Goal: Task Accomplishment & Management: Manage account settings

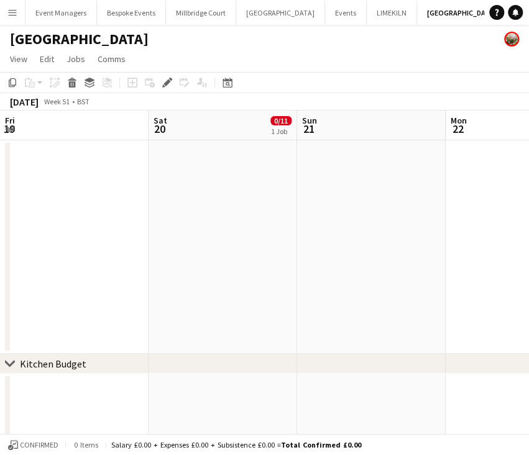
scroll to position [0, 427]
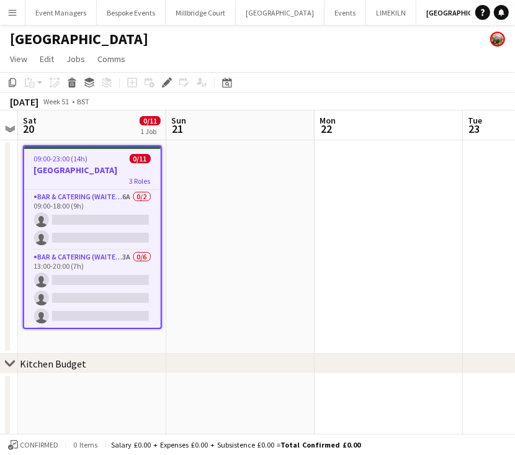
click at [17, 11] on app-icon "Menu" at bounding box center [12, 12] width 10 height 10
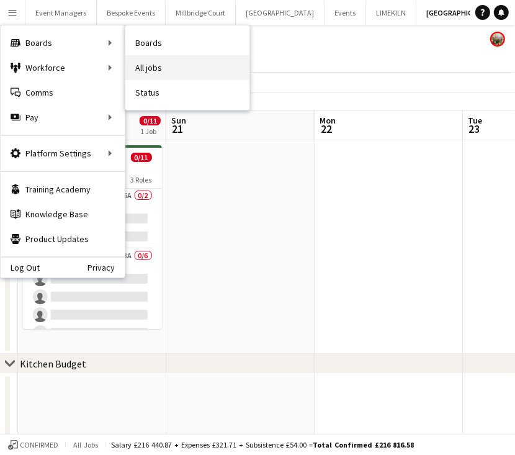
click at [179, 69] on link "All jobs" at bounding box center [187, 67] width 124 height 25
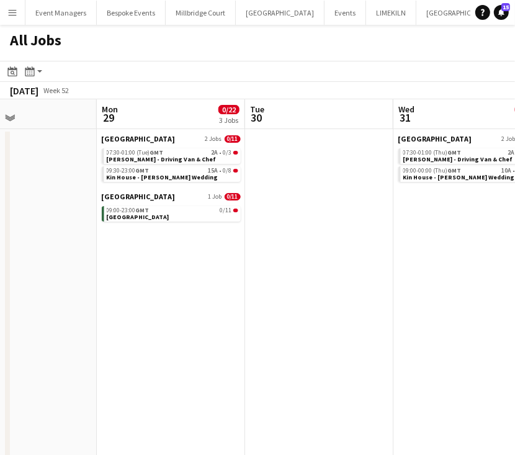
scroll to position [0, 541]
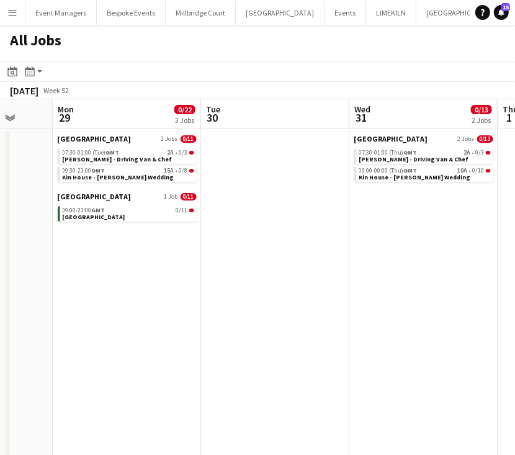
click at [283, 285] on app-date-cell at bounding box center [275, 324] width 148 height 391
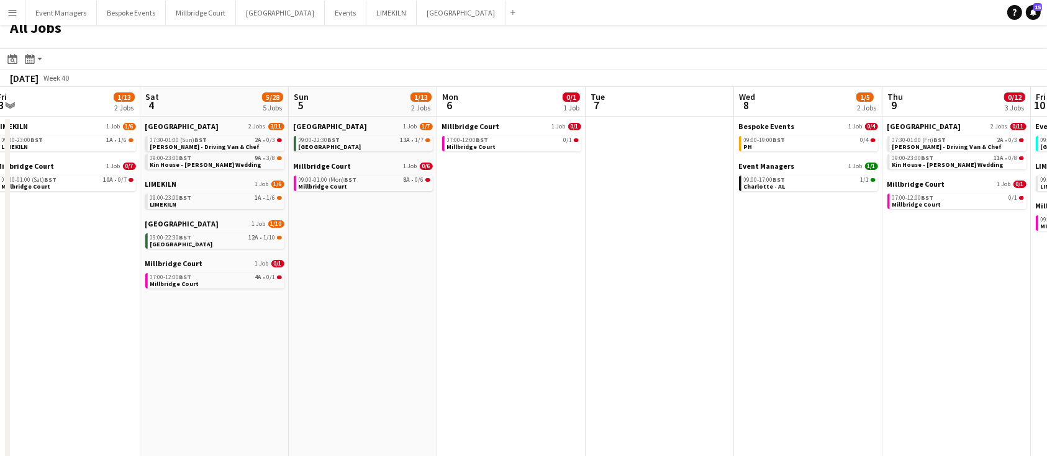
scroll to position [0, 447]
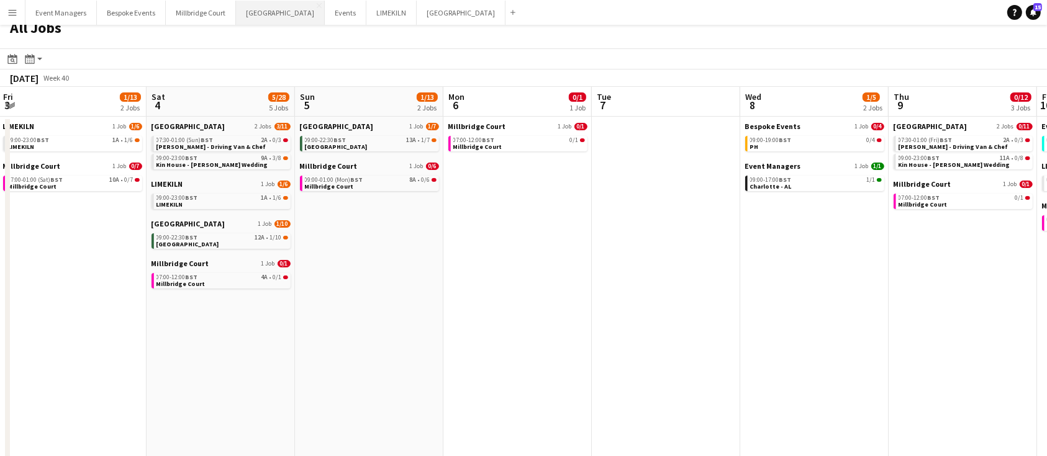
click at [266, 17] on button "[GEOGRAPHIC_DATA] Close" at bounding box center [280, 13] width 89 height 24
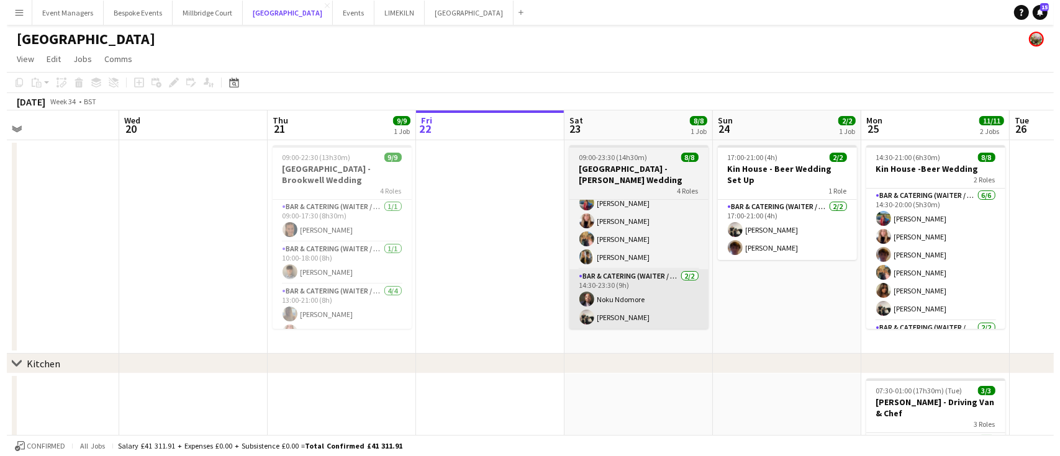
scroll to position [0, 292]
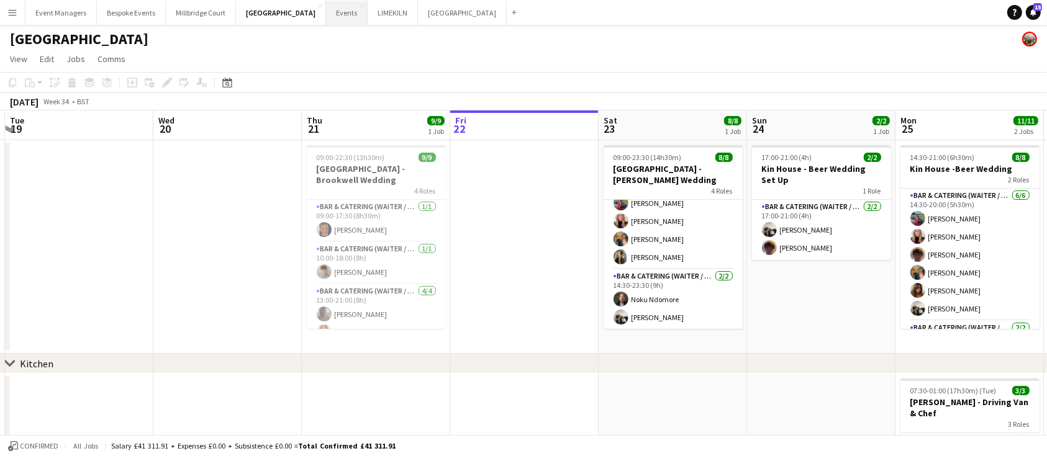
click at [326, 12] on button "Events Close" at bounding box center [347, 13] width 42 height 24
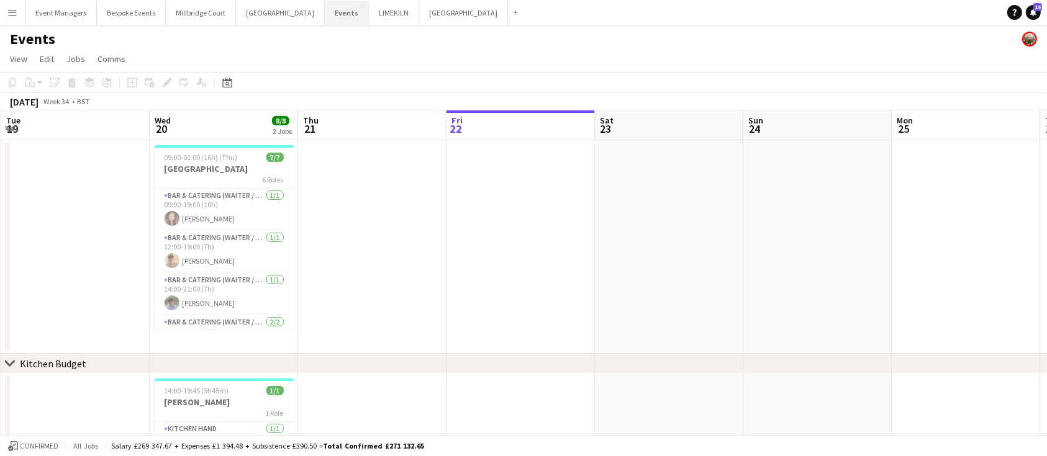
click at [325, 17] on button "Events Close" at bounding box center [347, 13] width 44 height 24
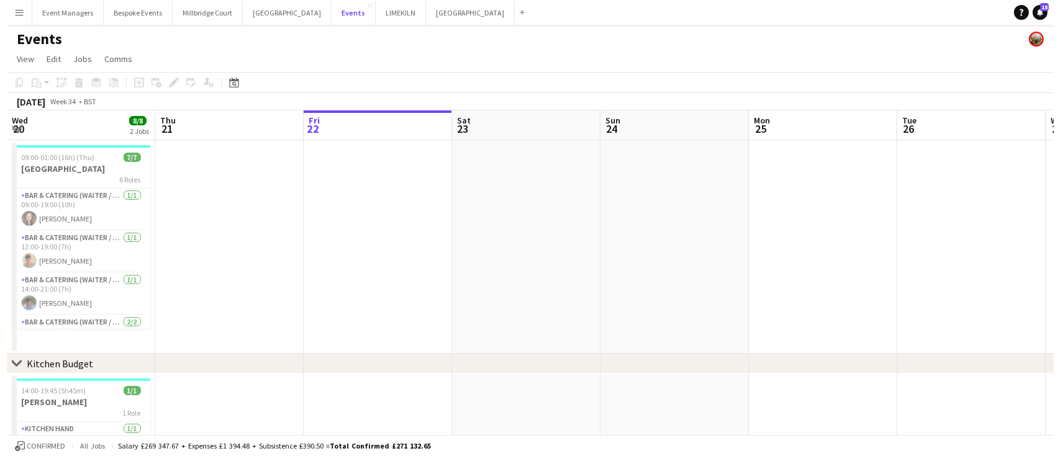
scroll to position [0, 281]
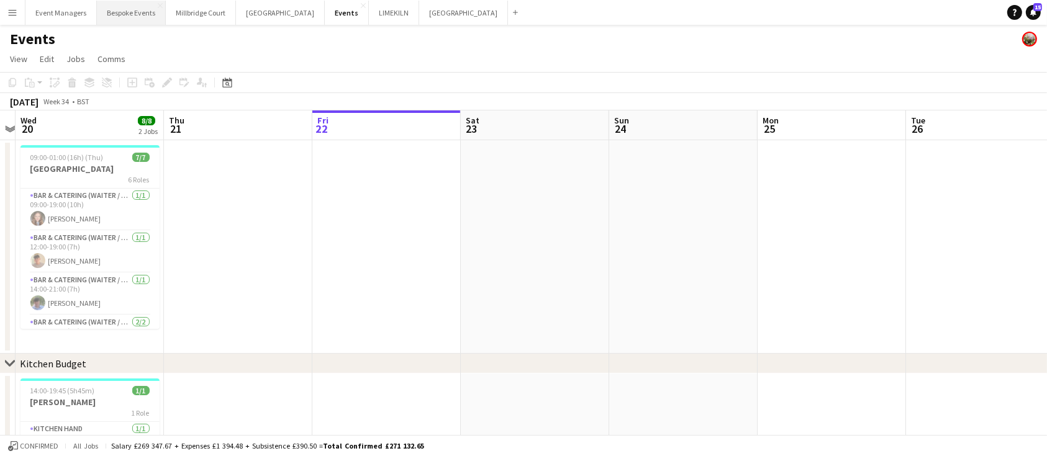
click at [130, 13] on button "Bespoke Events Close" at bounding box center [131, 13] width 69 height 24
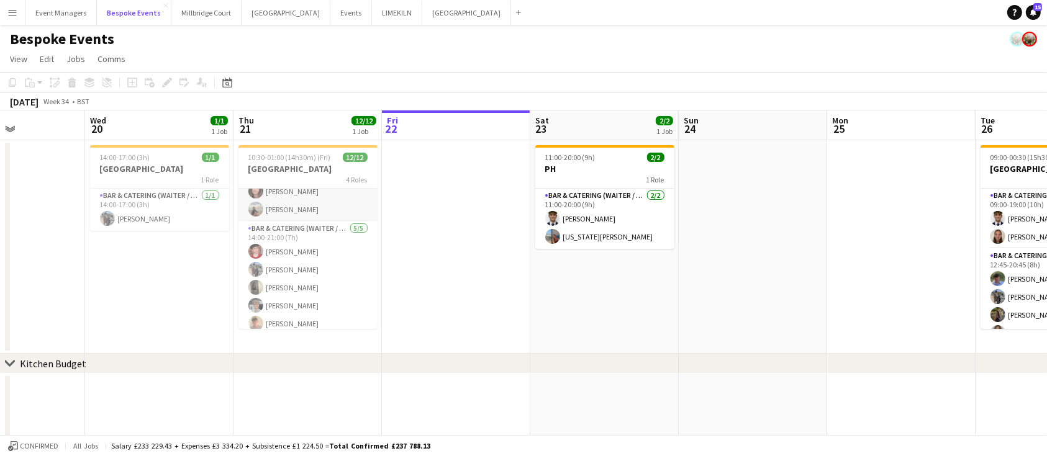
scroll to position [28, 0]
click at [302, 238] on app-card-role "Bar & Catering (Waiter / waitress) [DATE] 14:00-21:00 (7h) [PERSON_NAME] [PERSO…" at bounding box center [307, 278] width 139 height 114
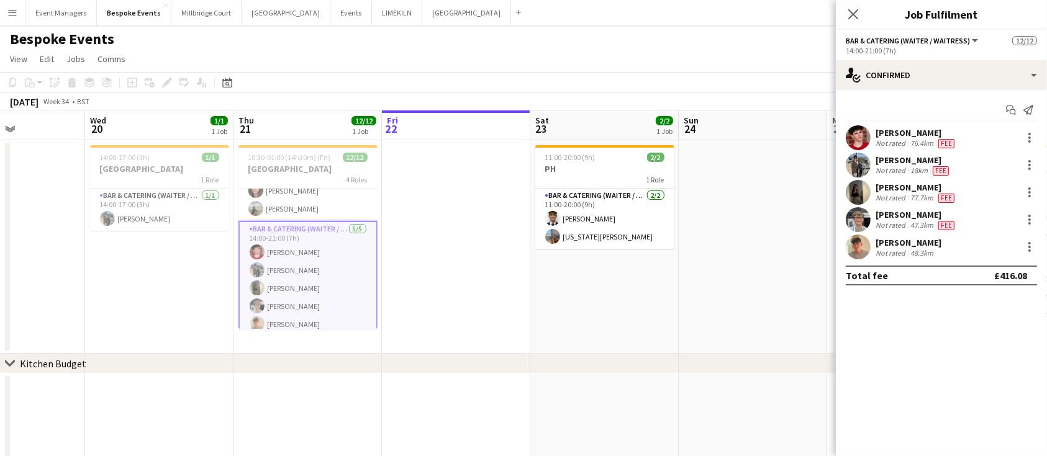
click at [528, 128] on app-user-avatar at bounding box center [858, 137] width 25 height 25
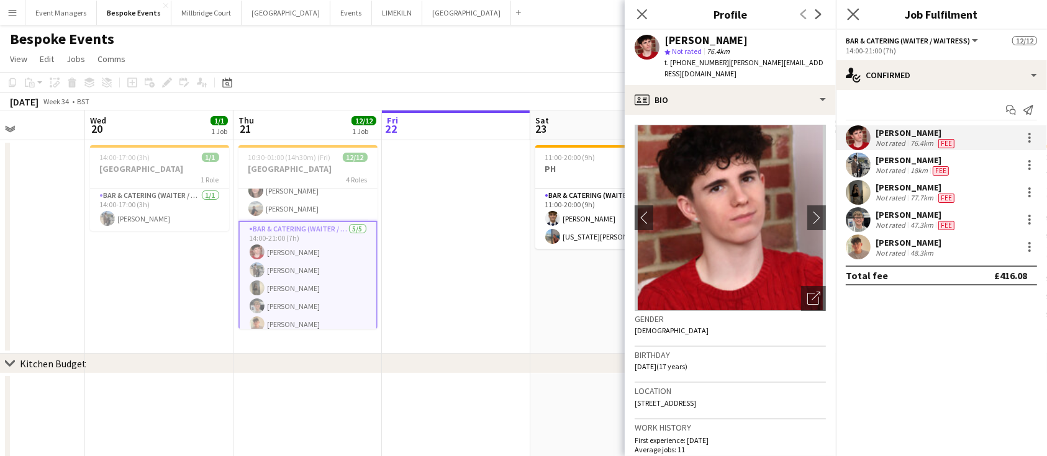
click at [528, 10] on app-icon "Close pop-in" at bounding box center [854, 15] width 18 height 18
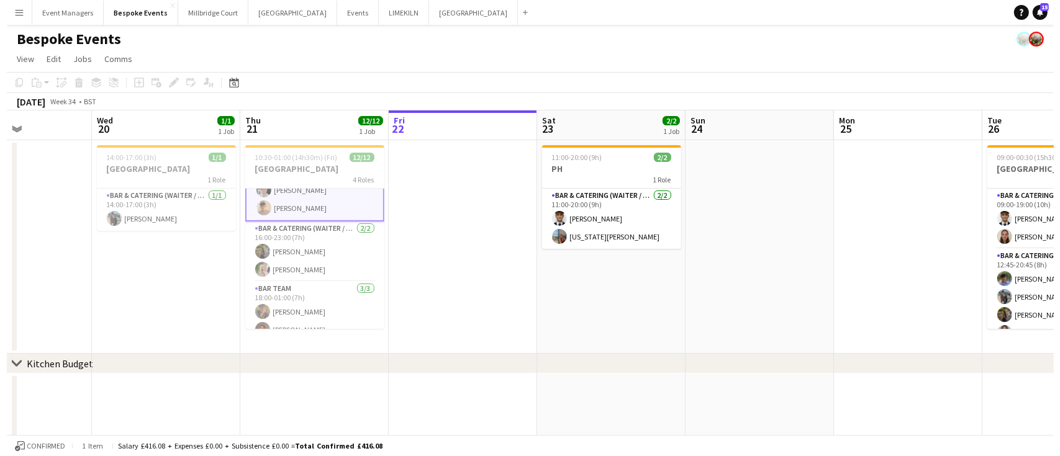
scroll to position [175, 0]
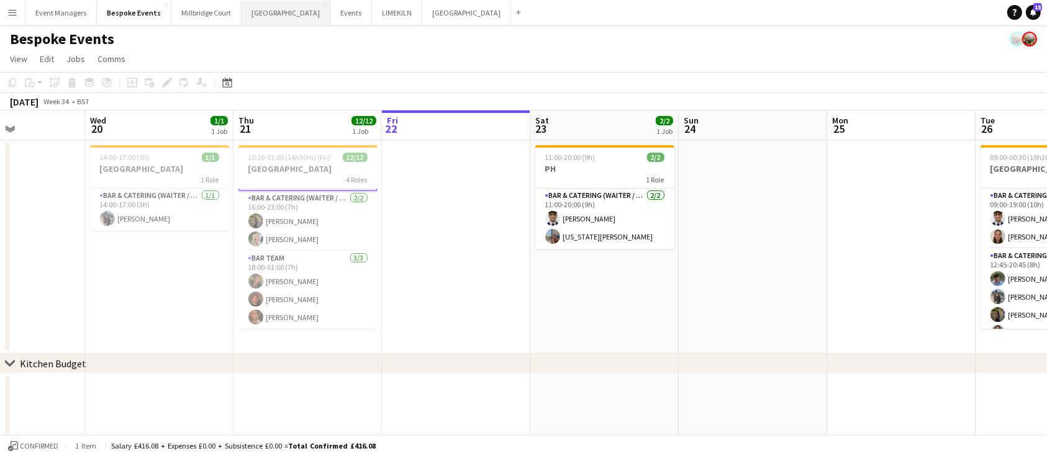
click at [263, 7] on button "[GEOGRAPHIC_DATA] Close" at bounding box center [286, 13] width 89 height 24
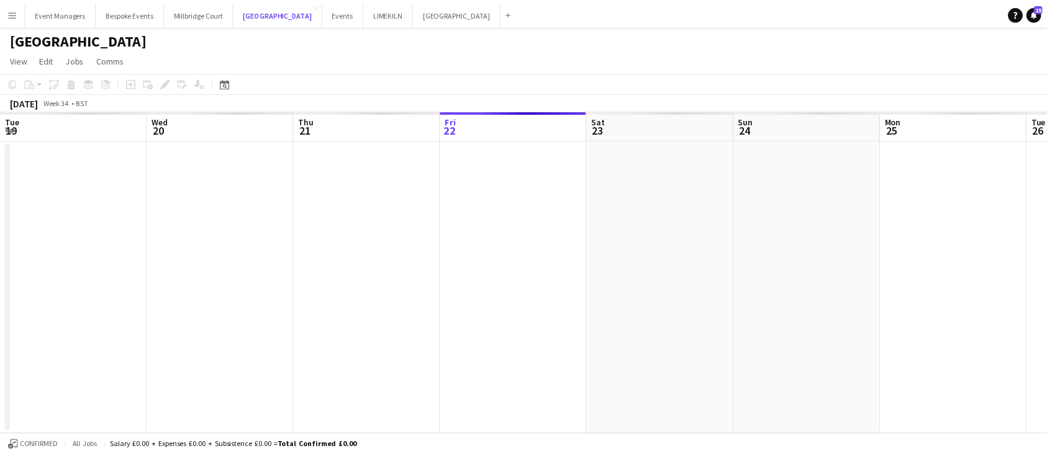
scroll to position [0, 297]
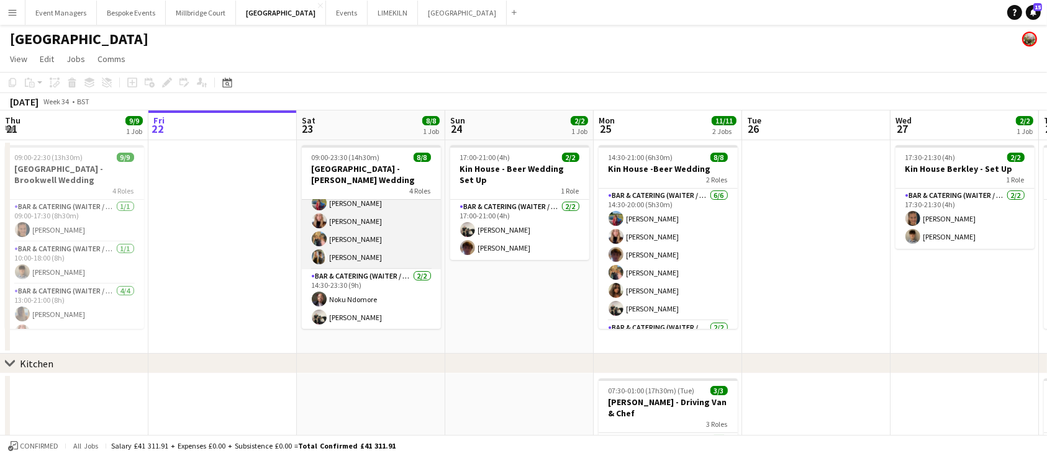
click at [360, 260] on app-card-role "Bar & Catering (Waiter / waitress) [DATE] 13:30-20:30 (7h) [PERSON_NAME] [PERSO…" at bounding box center [371, 221] width 139 height 96
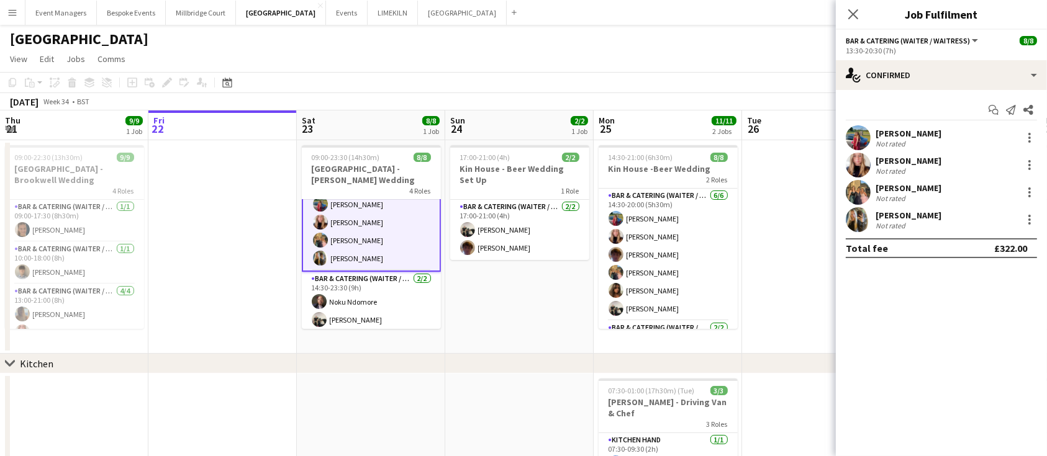
scroll to position [112, 0]
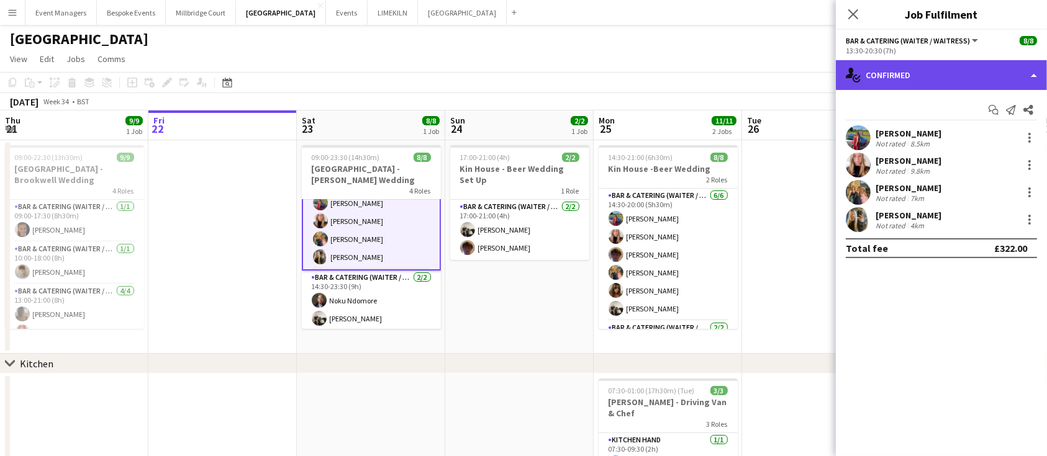
click at [528, 78] on div "single-neutral-actions-check-2 Confirmed" at bounding box center [941, 75] width 211 height 30
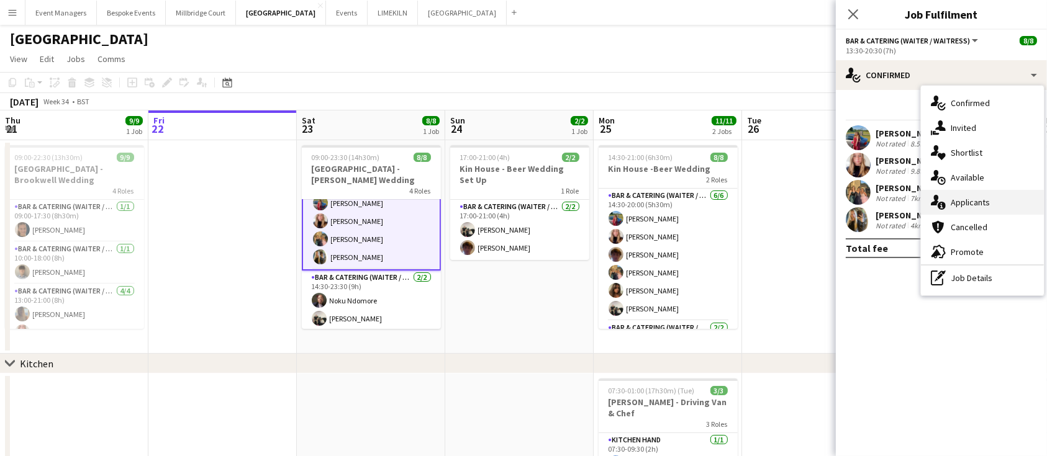
click at [528, 201] on div "single-neutral-actions-information Applicants" at bounding box center [982, 202] width 123 height 25
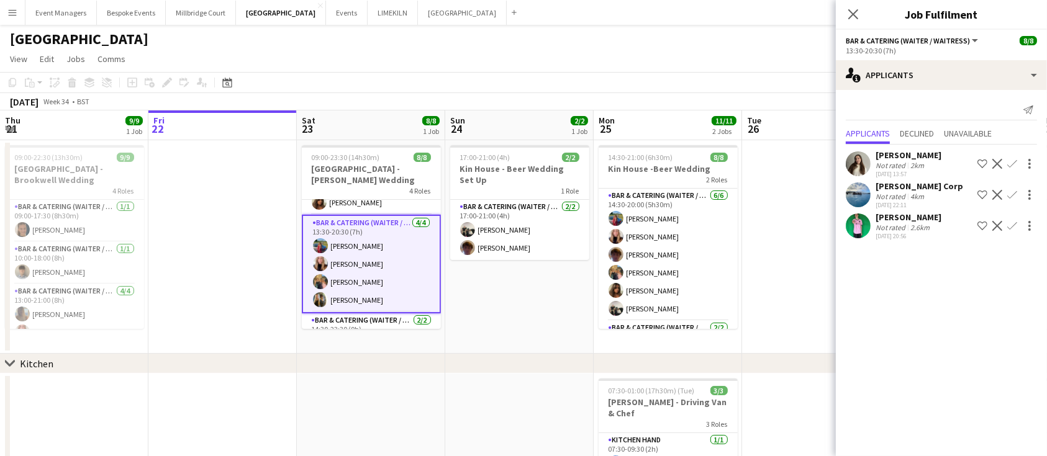
scroll to position [114, 0]
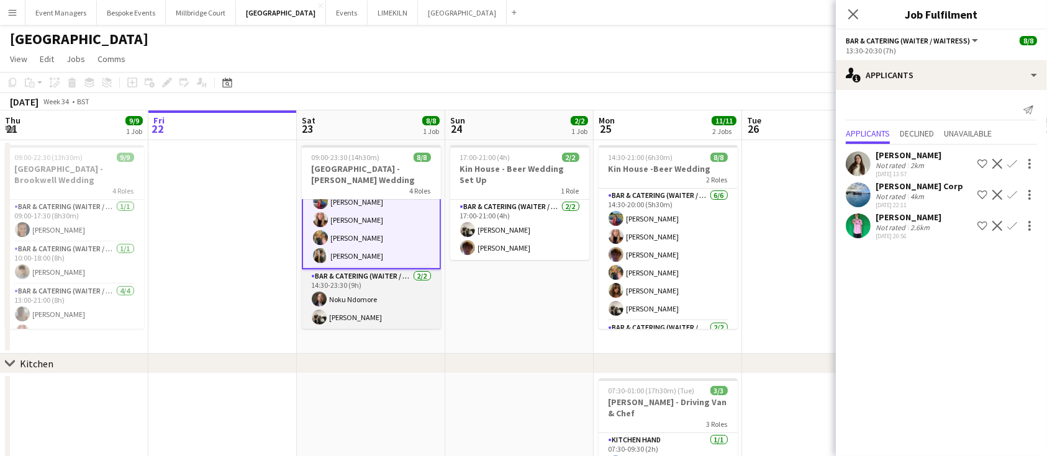
click at [368, 296] on app-card-role "Bar & Catering (Waiter / waitress) [DATE] 14:30-23:30 (9h) Noku Ndomore [PERSON…" at bounding box center [371, 300] width 139 height 60
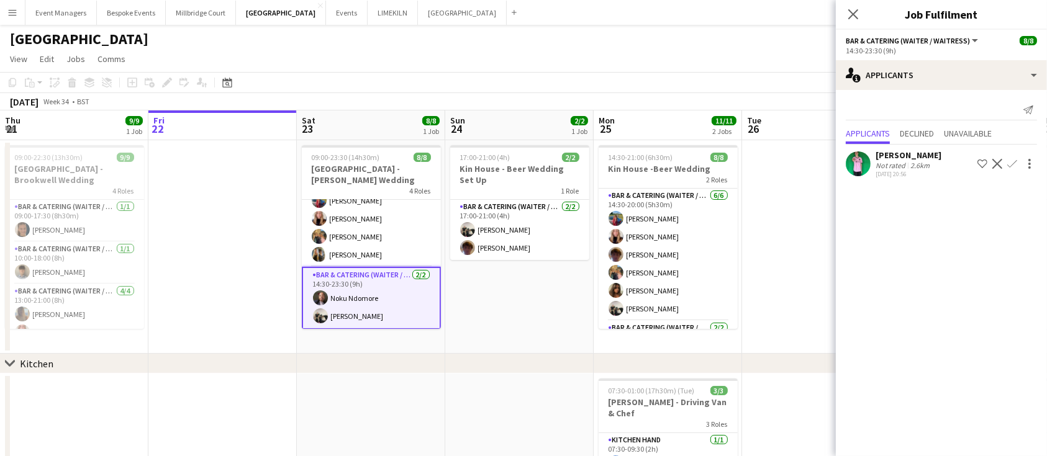
scroll to position [112, 0]
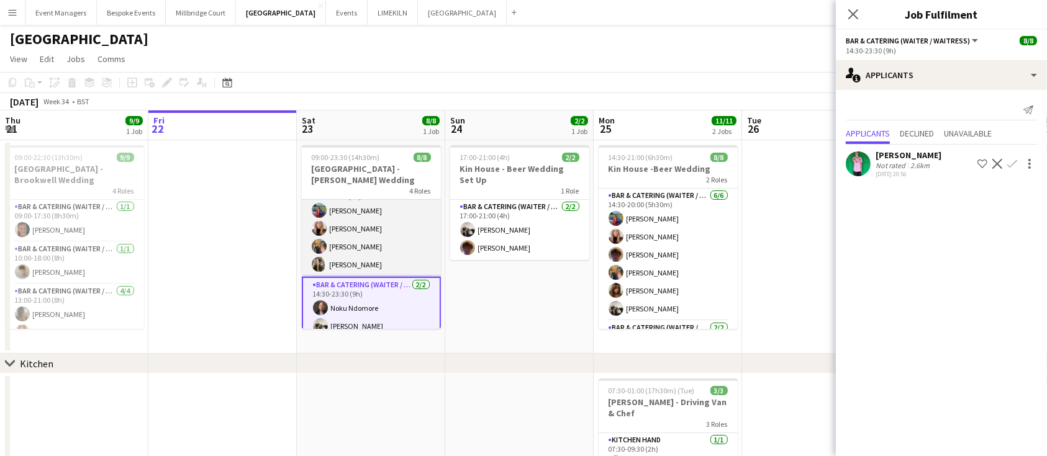
click at [362, 249] on app-card-role "Bar & Catering (Waiter / waitress) [DATE] 13:30-20:30 (7h) [PERSON_NAME] [PERSO…" at bounding box center [371, 229] width 139 height 96
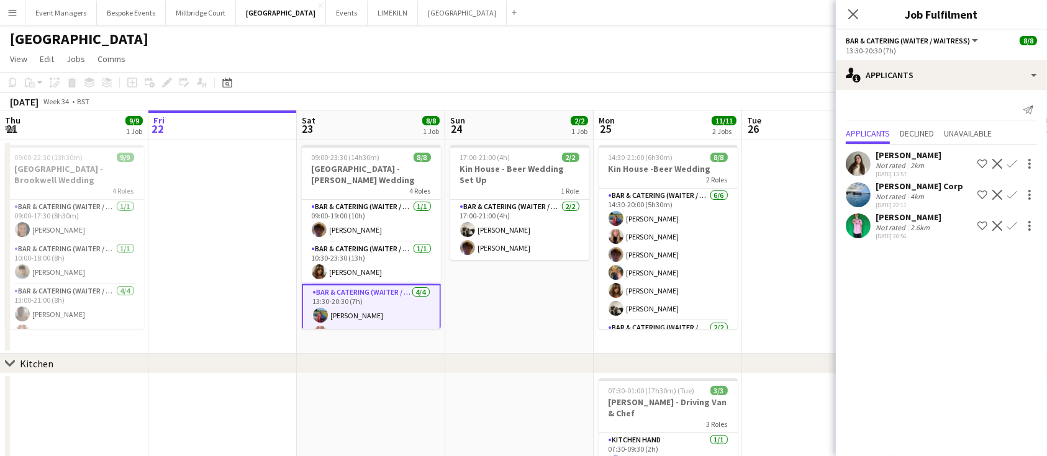
scroll to position [0, 0]
click at [363, 261] on app-card-role "Bar & Catering (Waiter / waitress) [DATE] 10:30-23:30 (13h) [PERSON_NAME]" at bounding box center [371, 263] width 139 height 42
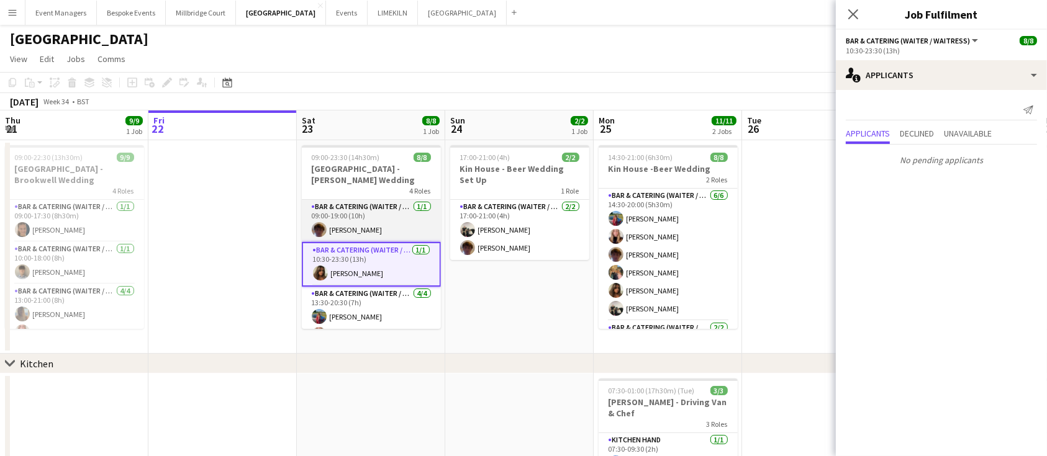
click at [366, 216] on app-card-role "Bar & Catering (Waiter / waitress) [DATE] 09:00-19:00 (10h) [PERSON_NAME]" at bounding box center [371, 221] width 139 height 42
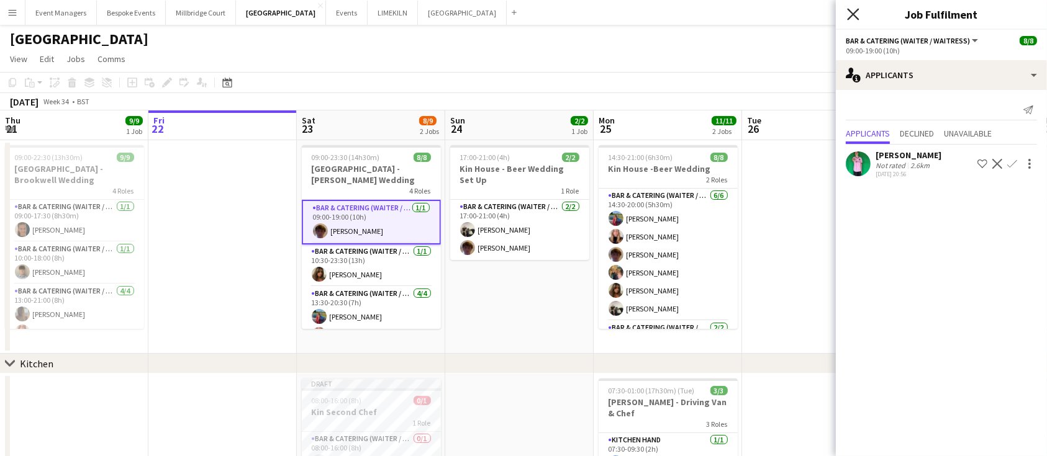
click at [528, 14] on icon "Close pop-in" at bounding box center [853, 14] width 12 height 12
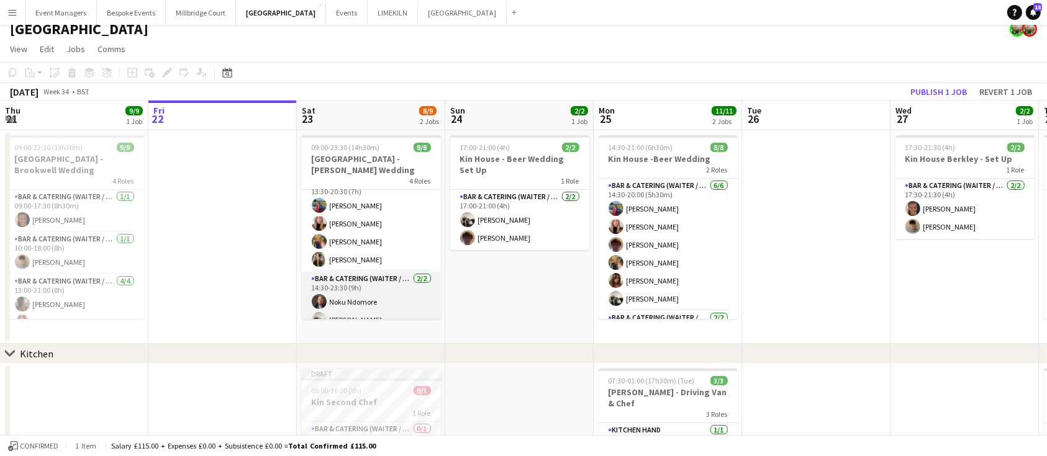
scroll to position [100, 0]
